Goal: Task Accomplishment & Management: Use online tool/utility

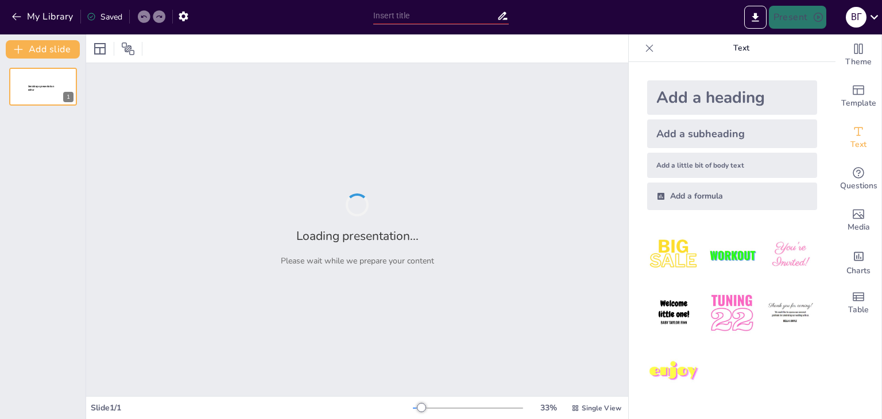
type input "Дорожньо-транспортні пригоди"
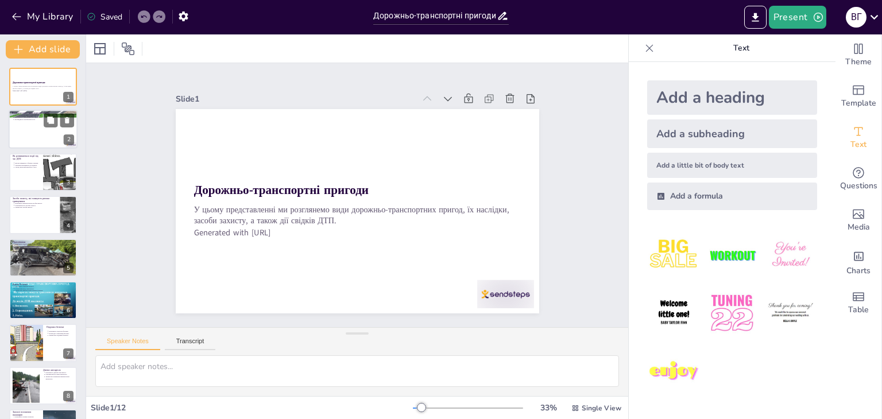
click at [52, 127] on div at bounding box center [43, 129] width 69 height 39
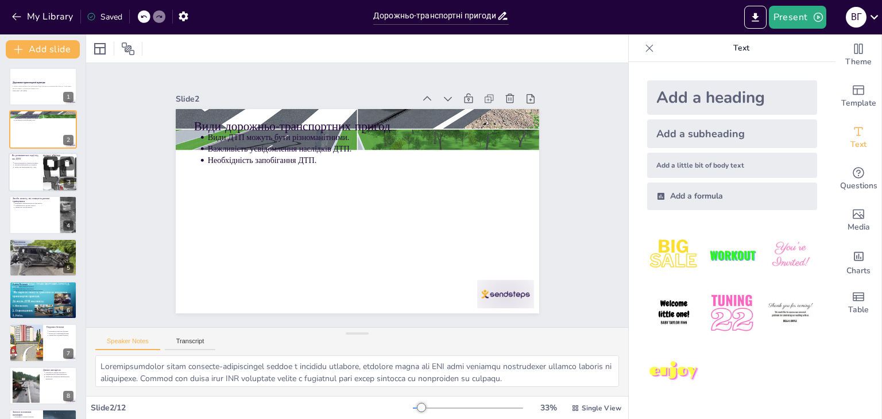
click at [47, 167] on button at bounding box center [51, 163] width 14 height 14
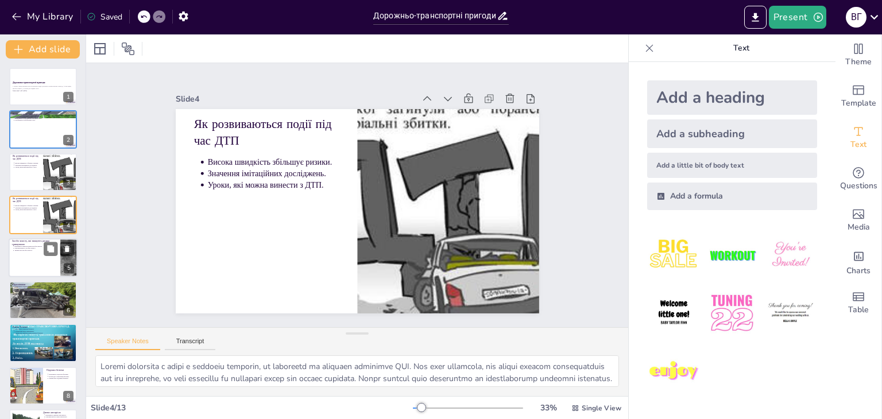
click at [34, 247] on p "Різноманітність засобів захисту." at bounding box center [35, 248] width 42 height 2
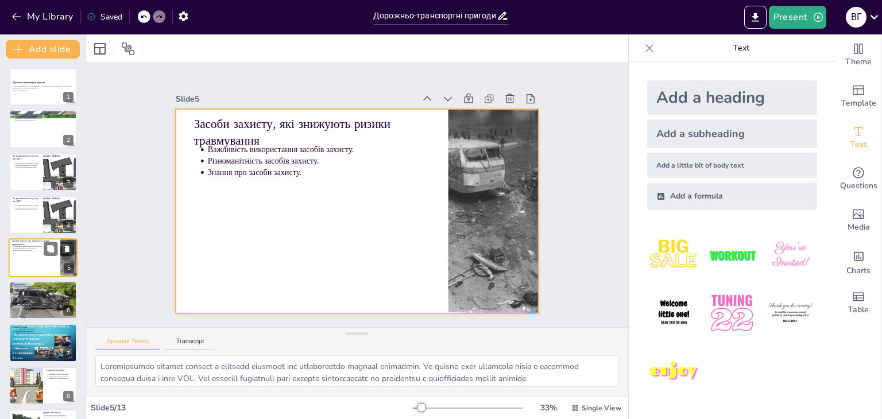
scroll to position [18, 0]
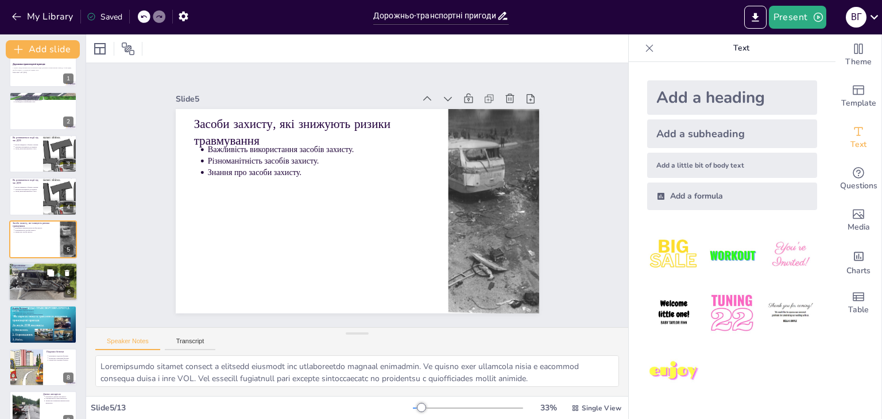
click at [42, 280] on div at bounding box center [43, 282] width 69 height 46
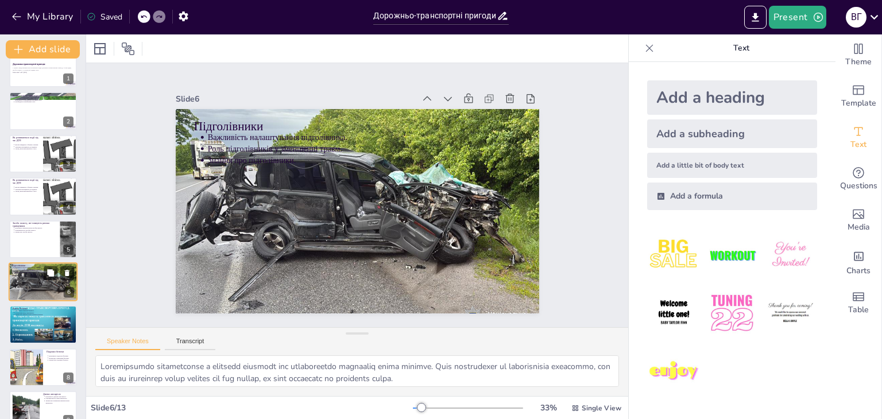
scroll to position [61, 0]
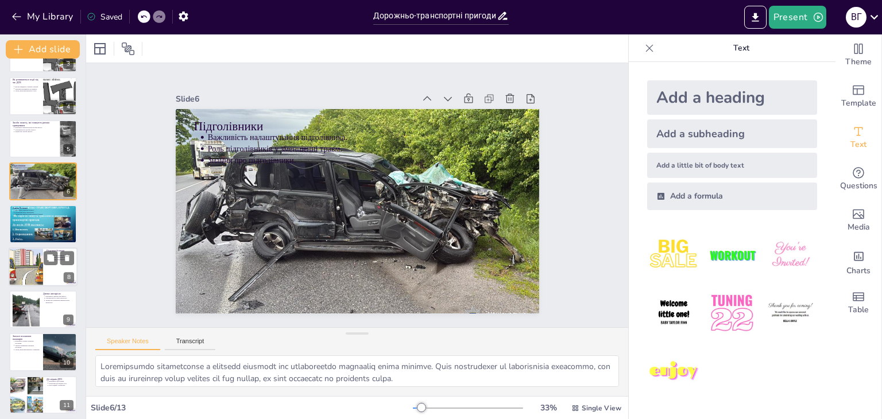
click at [52, 273] on div at bounding box center [43, 266] width 69 height 39
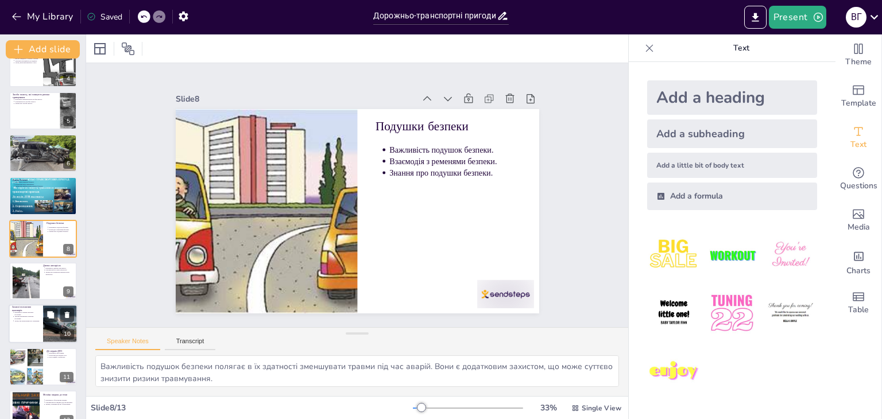
click at [36, 327] on div at bounding box center [43, 324] width 69 height 39
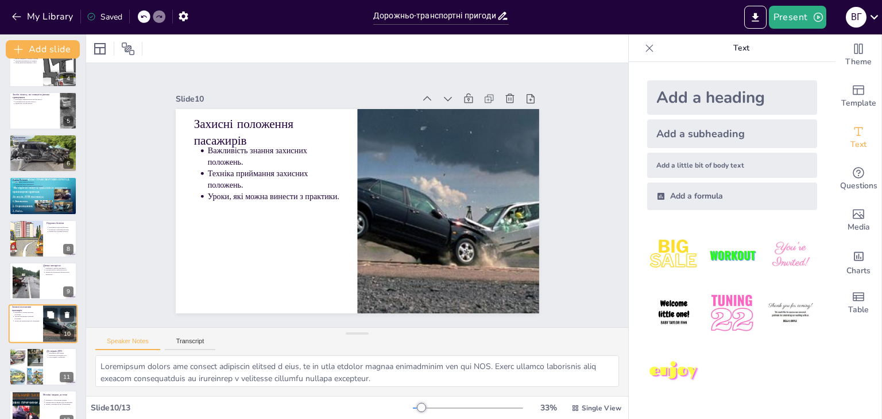
scroll to position [208, 0]
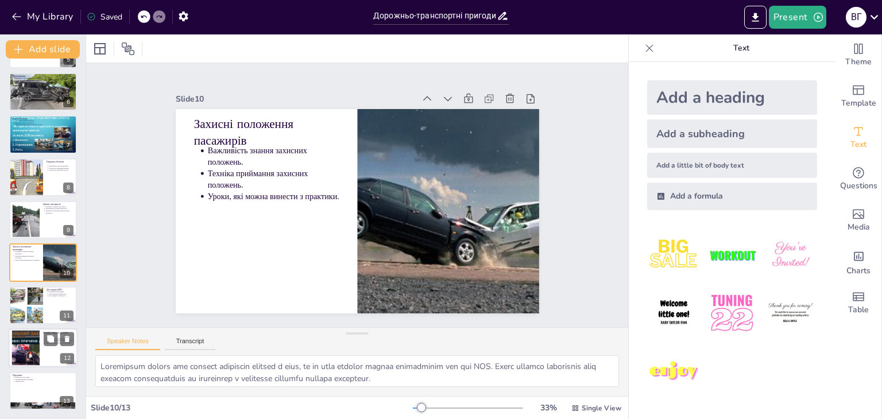
click at [33, 346] on div at bounding box center [25, 348] width 46 height 35
type textarea "Важливість обговорення завдань полягає в тому, що це допомагає учасникам краще …"
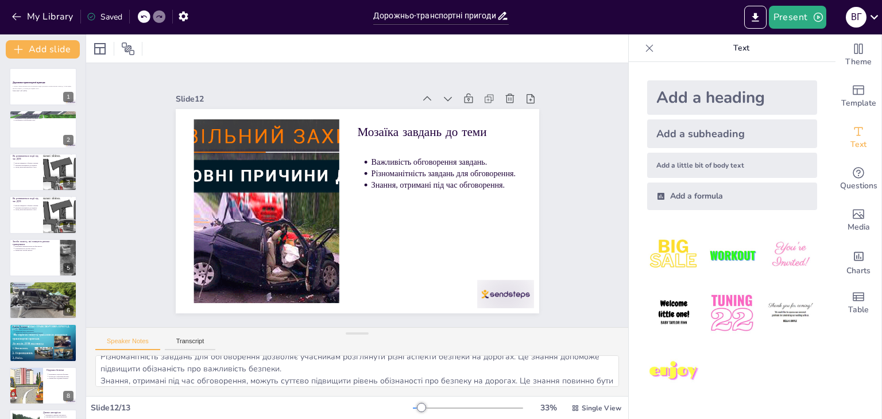
scroll to position [51, 0]
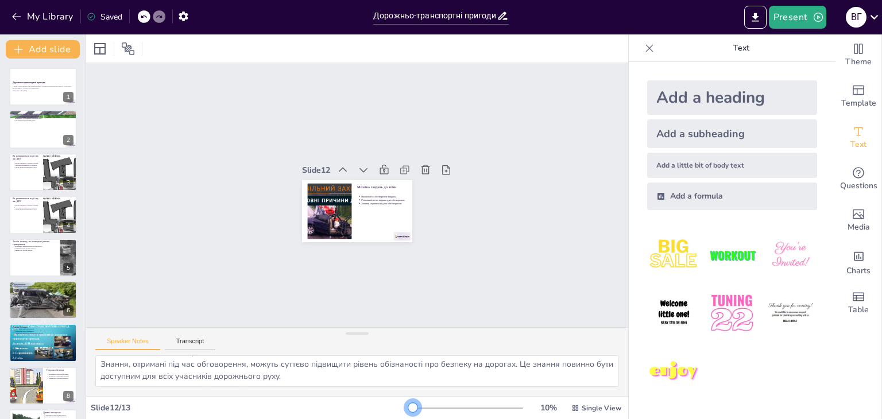
drag, startPoint x: 409, startPoint y: 404, endPoint x: 390, endPoint y: 401, distance: 19.2
click at [390, 401] on div "Slide 12 / 13 10 % Single View" at bounding box center [357, 408] width 542 height 18
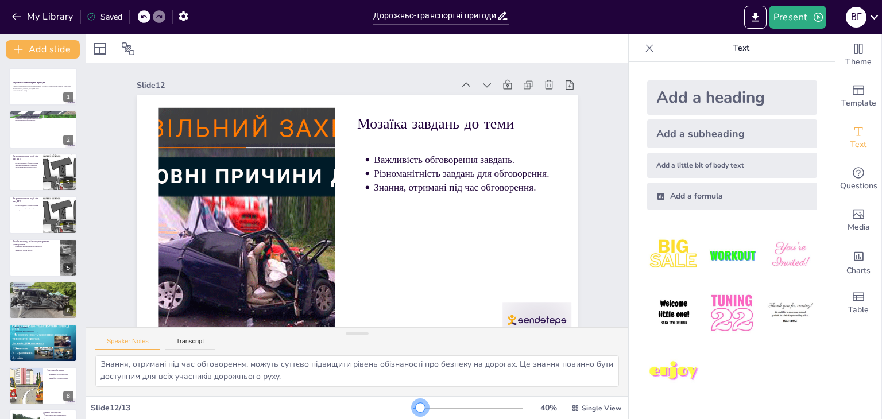
drag, startPoint x: 406, startPoint y: 409, endPoint x: 428, endPoint y: 408, distance: 21.8
click at [425, 408] on div at bounding box center [420, 407] width 9 height 9
